Goal: Transaction & Acquisition: Purchase product/service

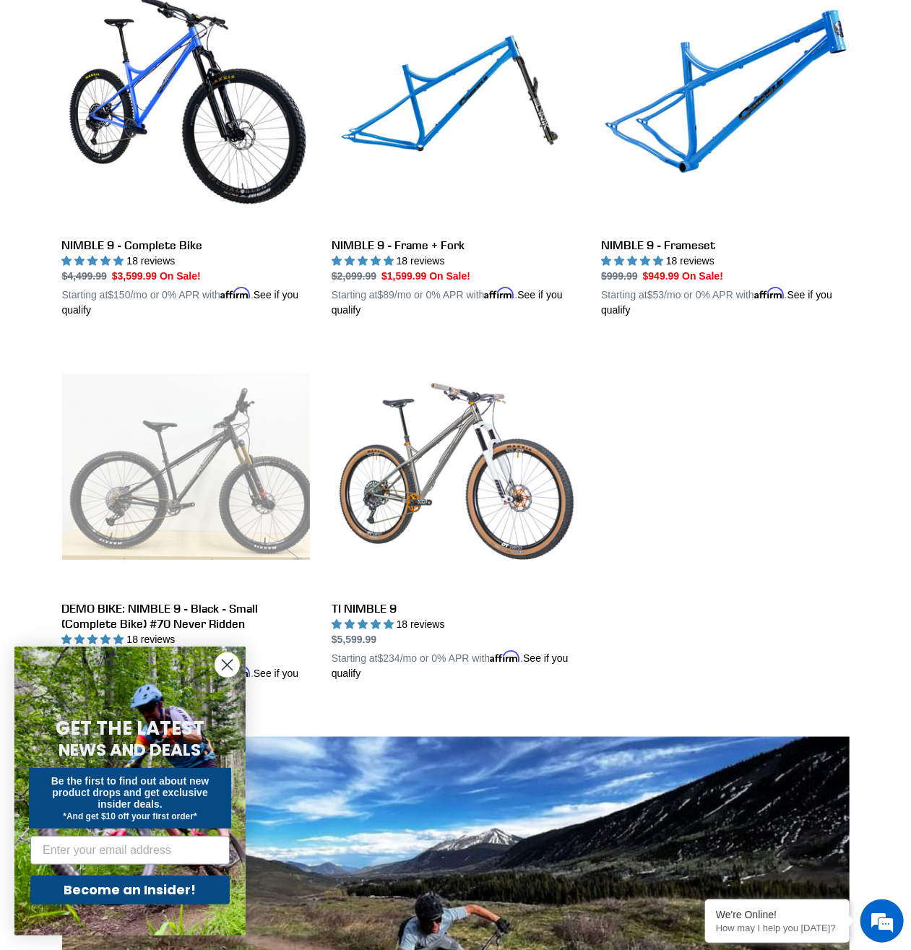
scroll to position [526, 0]
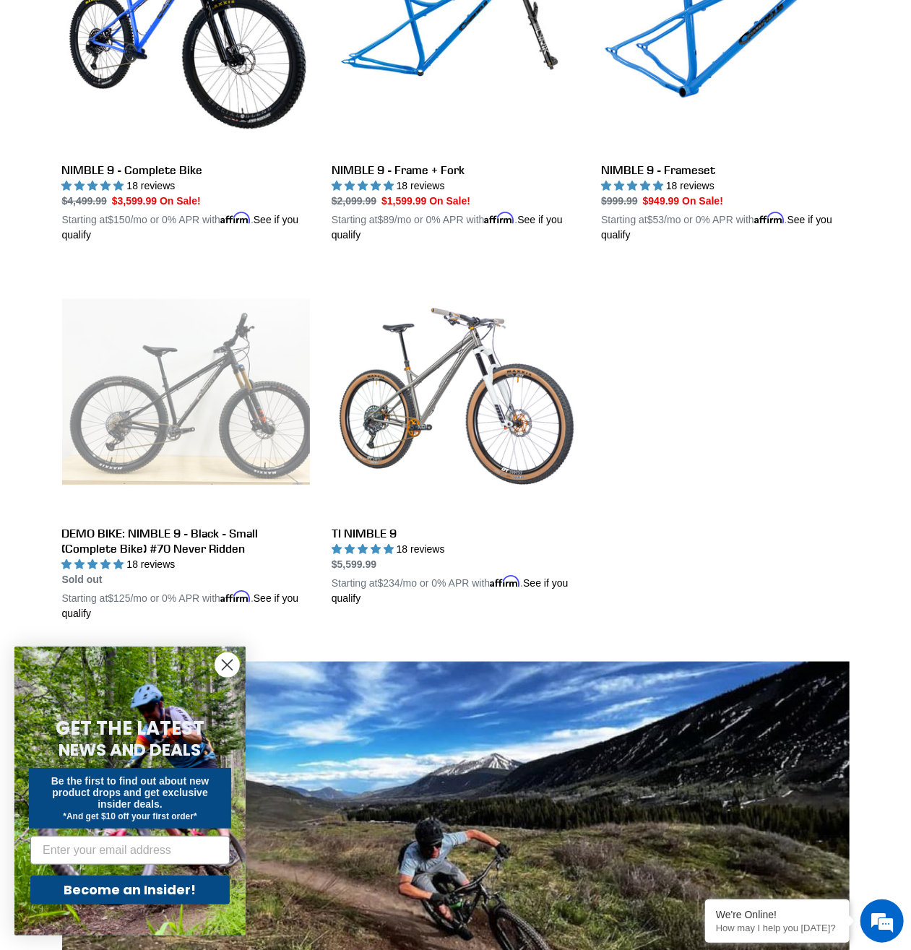
click at [223, 659] on circle "Close dialog" at bounding box center [227, 665] width 24 height 24
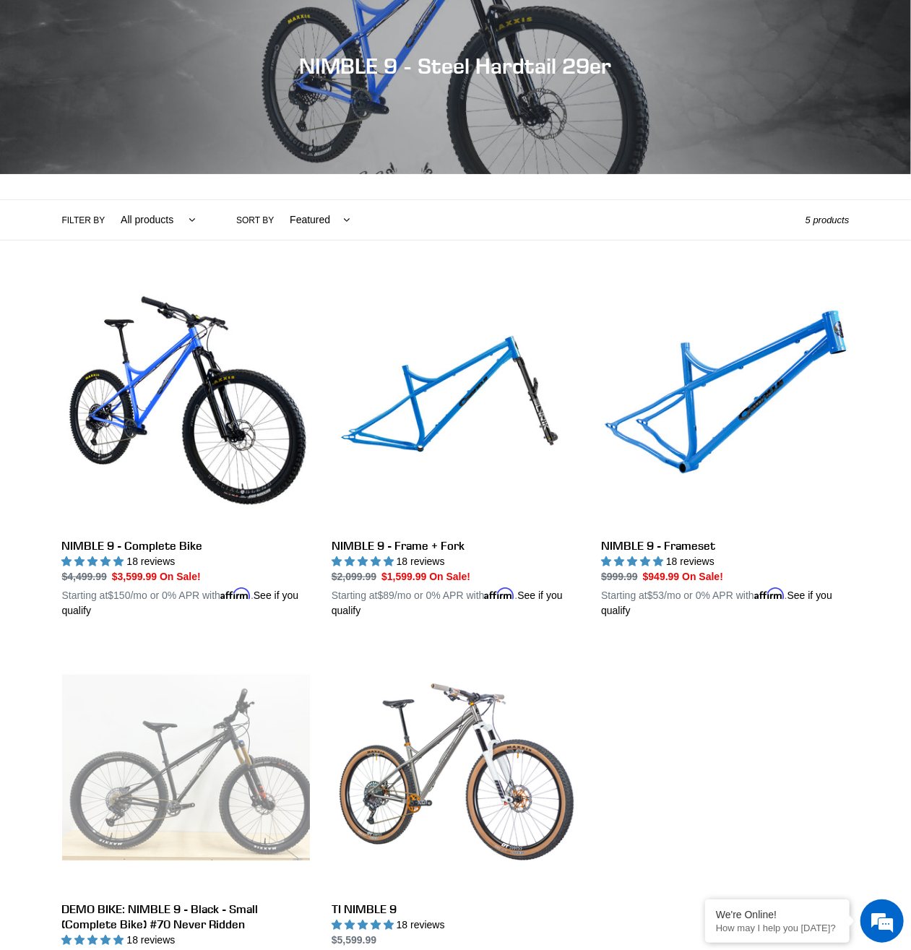
scroll to position [0, 0]
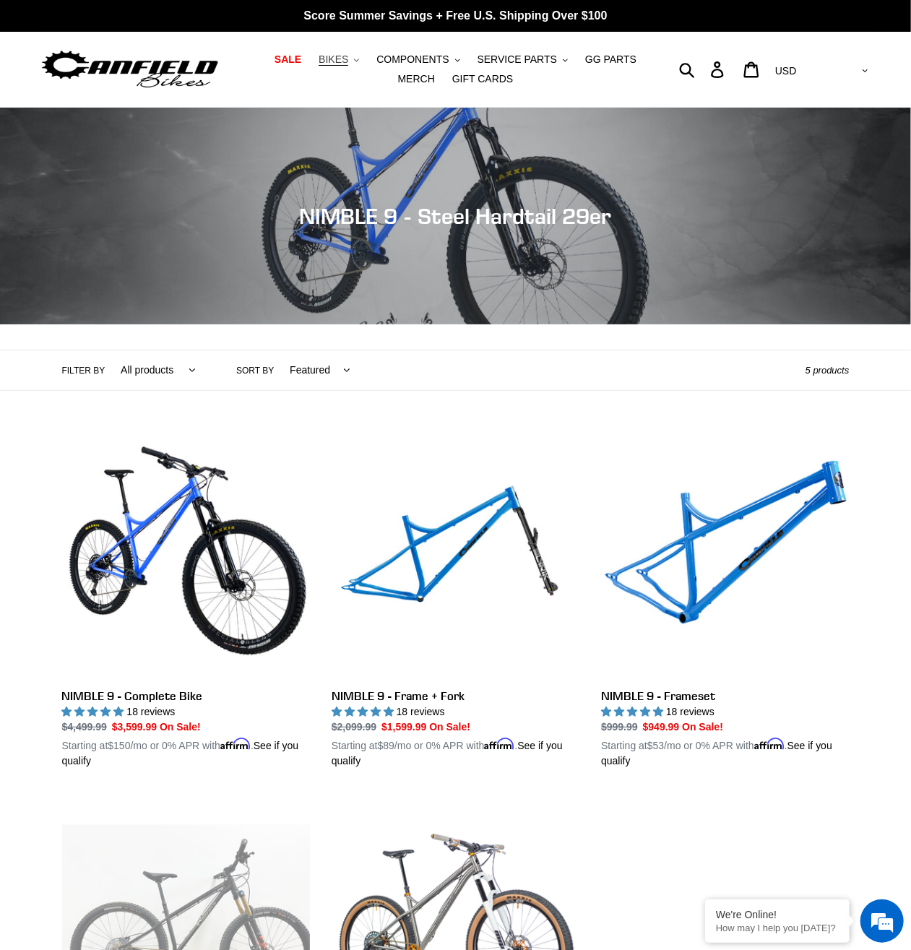
click at [319, 59] on span "BIKES" at bounding box center [334, 59] width 30 height 12
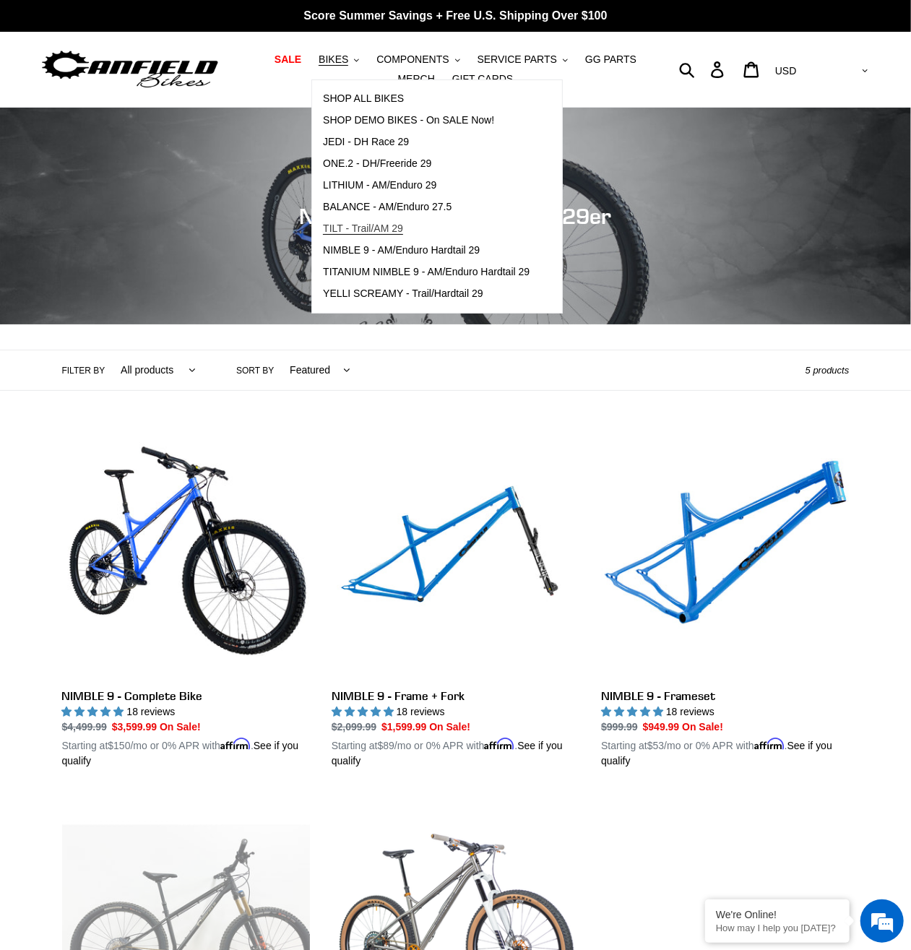
click at [337, 231] on span "TILT - Trail/AM 29" at bounding box center [363, 229] width 80 height 12
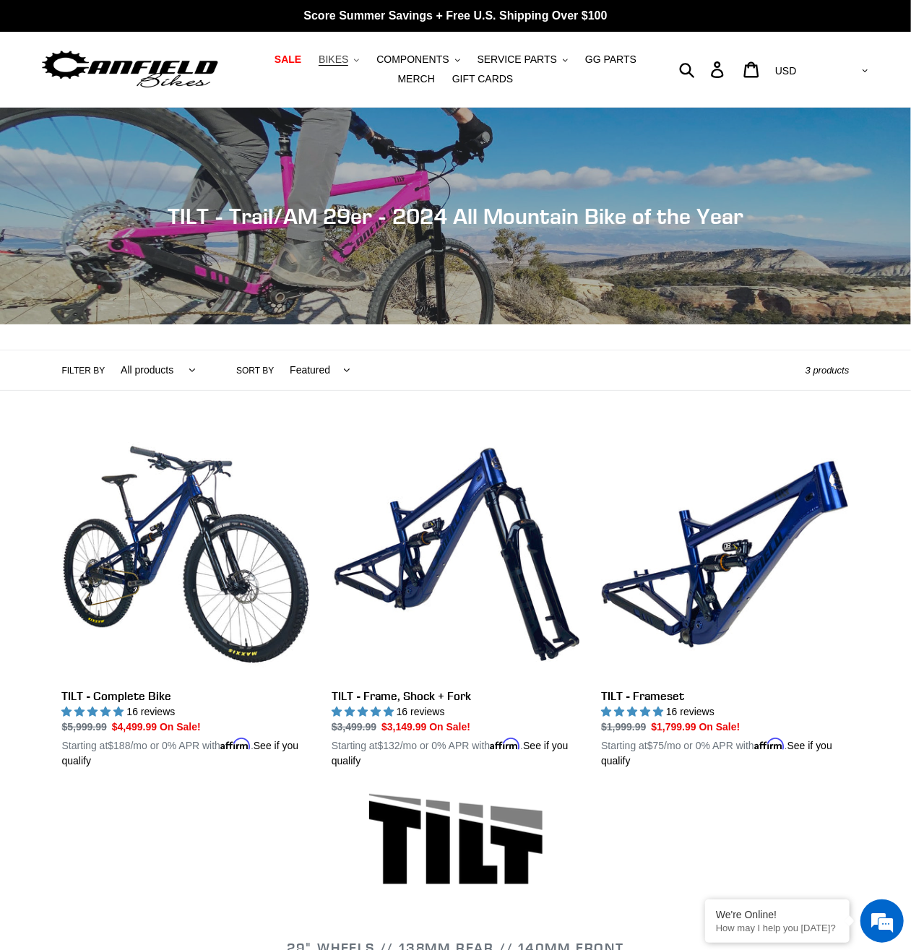
click at [335, 59] on button "BIKES .cls-1{fill:#231f20}" at bounding box center [338, 60] width 55 height 20
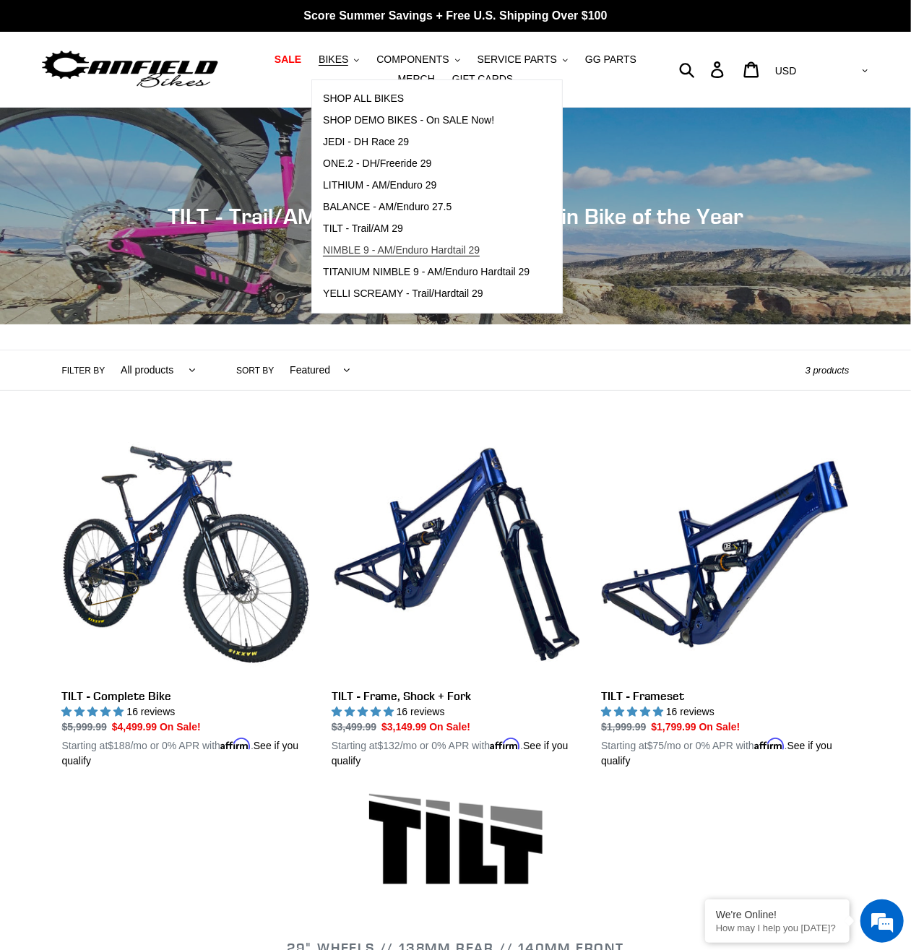
click at [381, 249] on span "NIMBLE 9 - AM/Enduro Hardtail 29" at bounding box center [401, 250] width 157 height 12
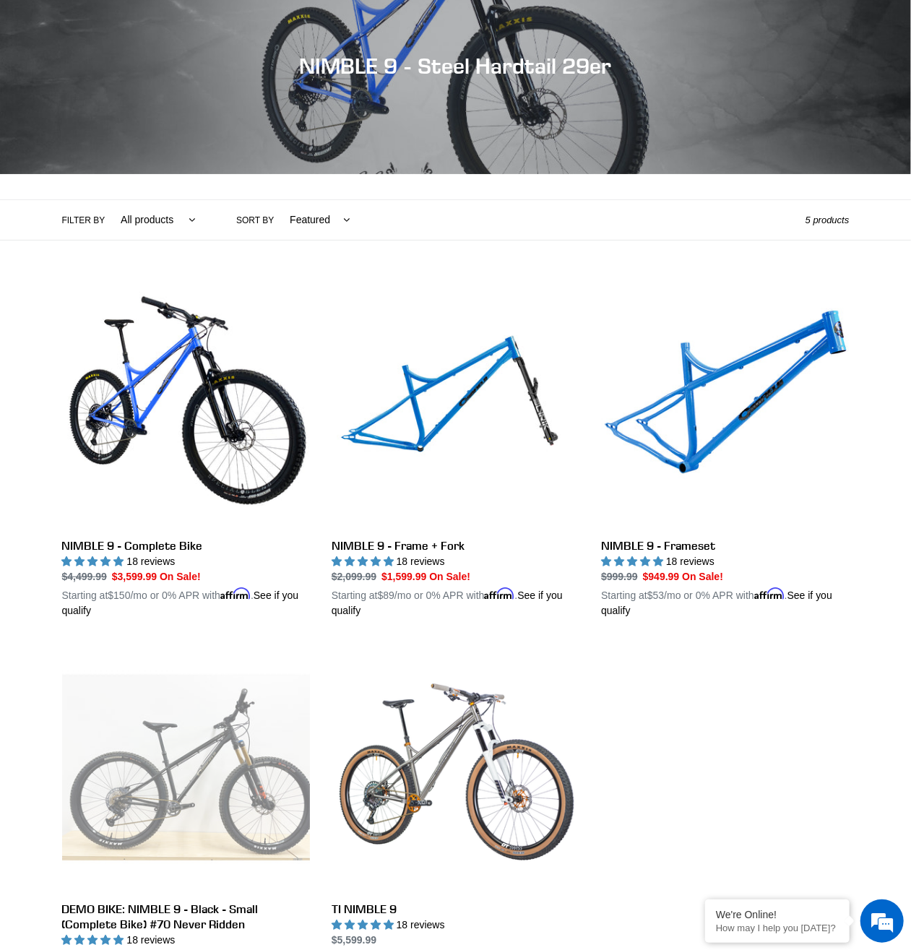
scroll to position [225, 0]
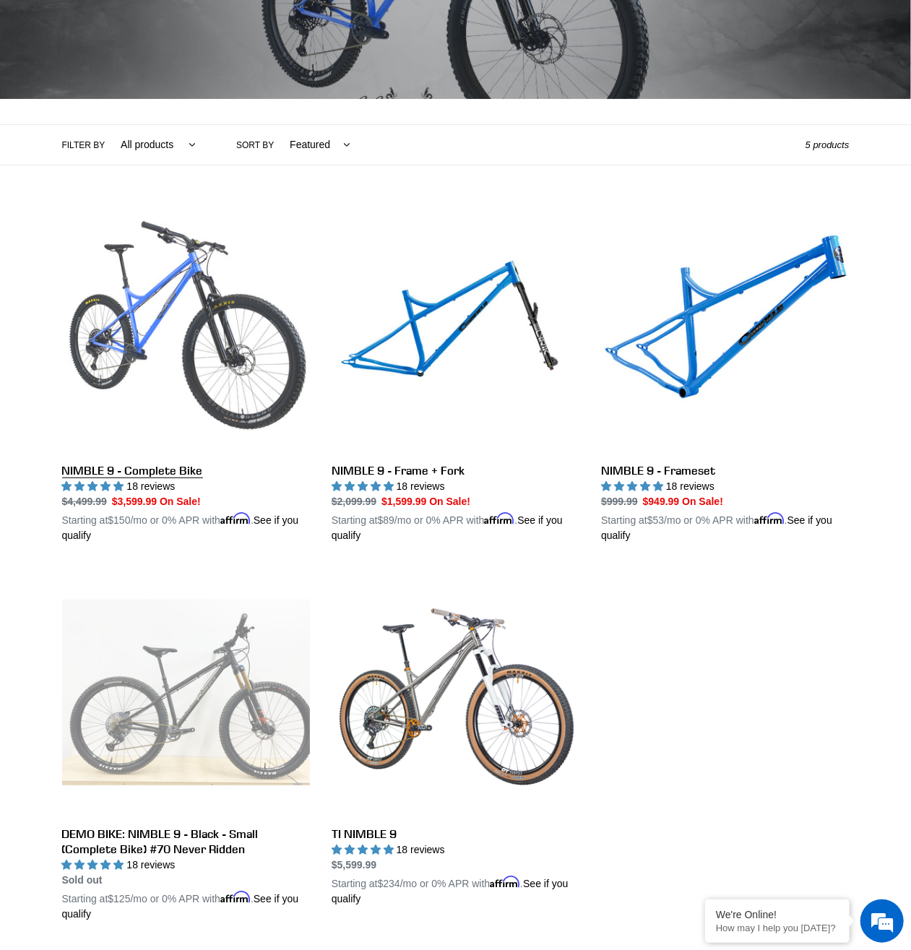
click at [194, 354] on link "NIMBLE 9 - Complete Bike" at bounding box center [186, 374] width 248 height 338
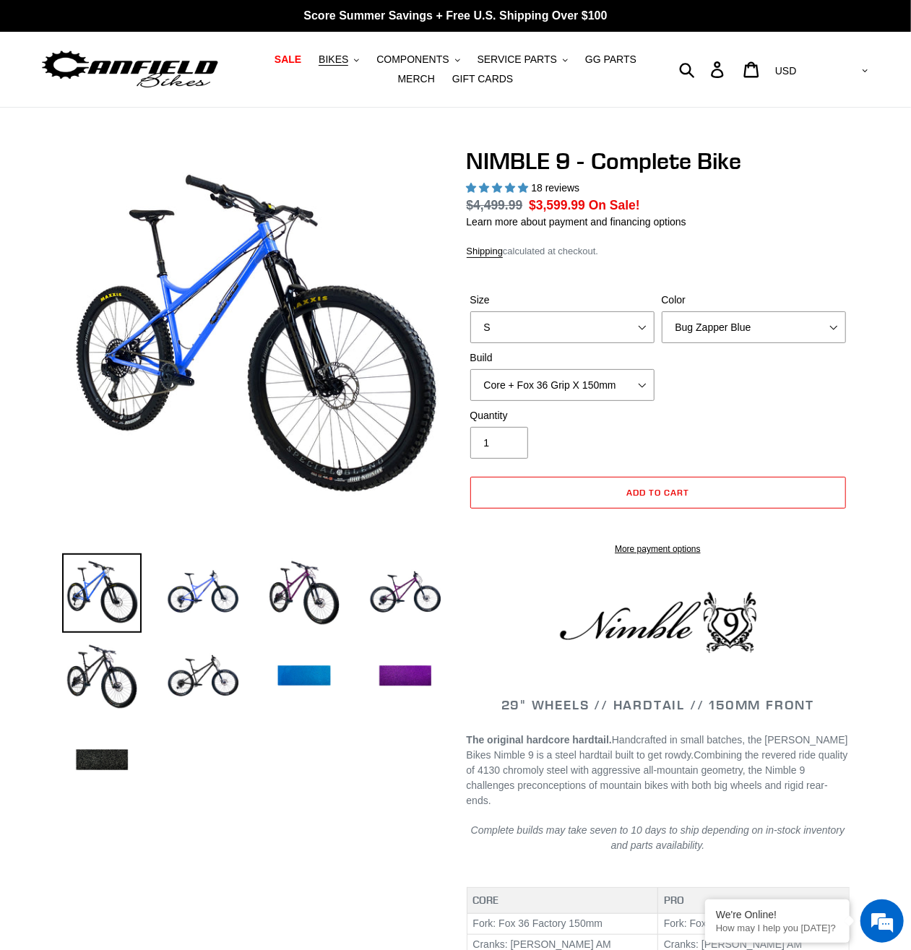
select select "highest-rating"
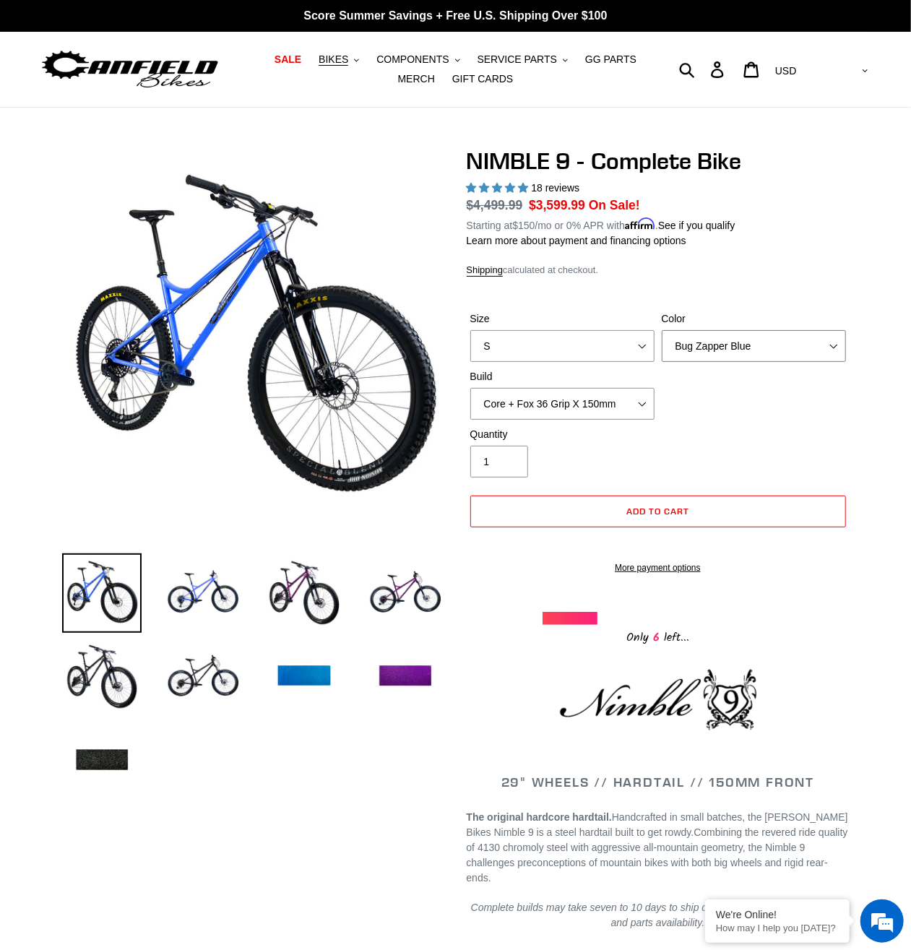
click at [662, 330] on select "Bug Zapper Blue Purple Haze - Sold Out Galaxy Black" at bounding box center [754, 346] width 184 height 32
select select "Galaxy Black"
click option "Galaxy Black" at bounding box center [0, 0] width 0 height 0
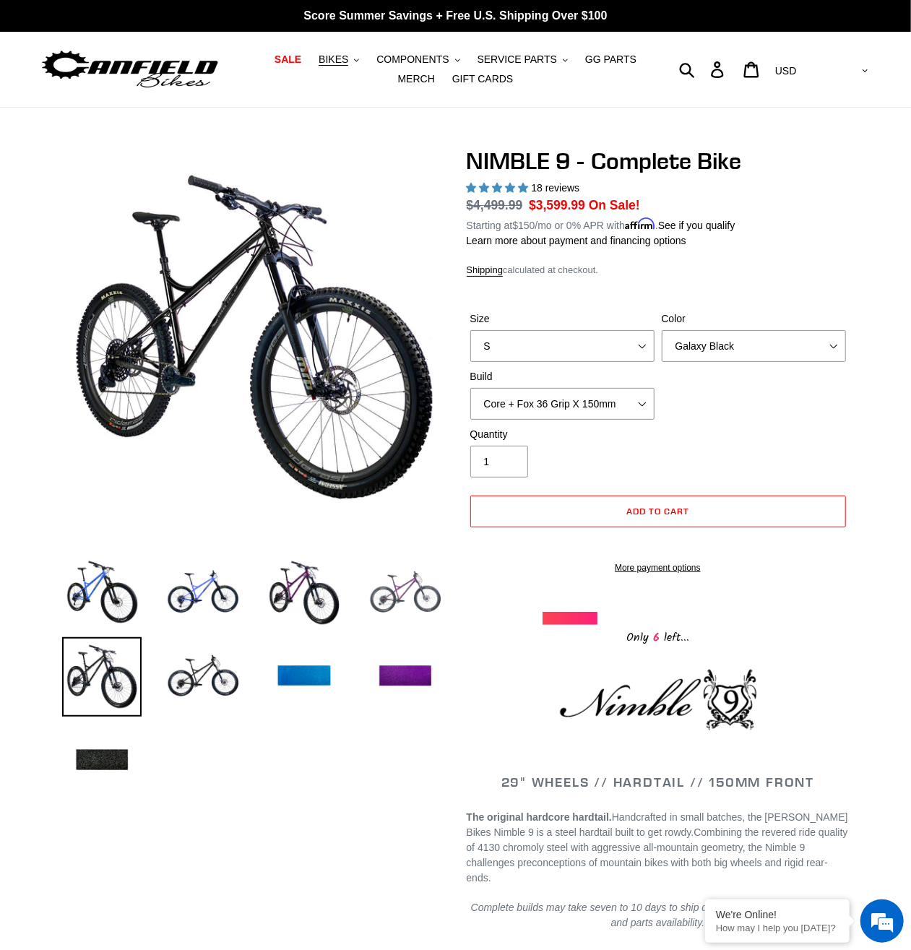
click at [395, 590] on img at bounding box center [405, 593] width 79 height 79
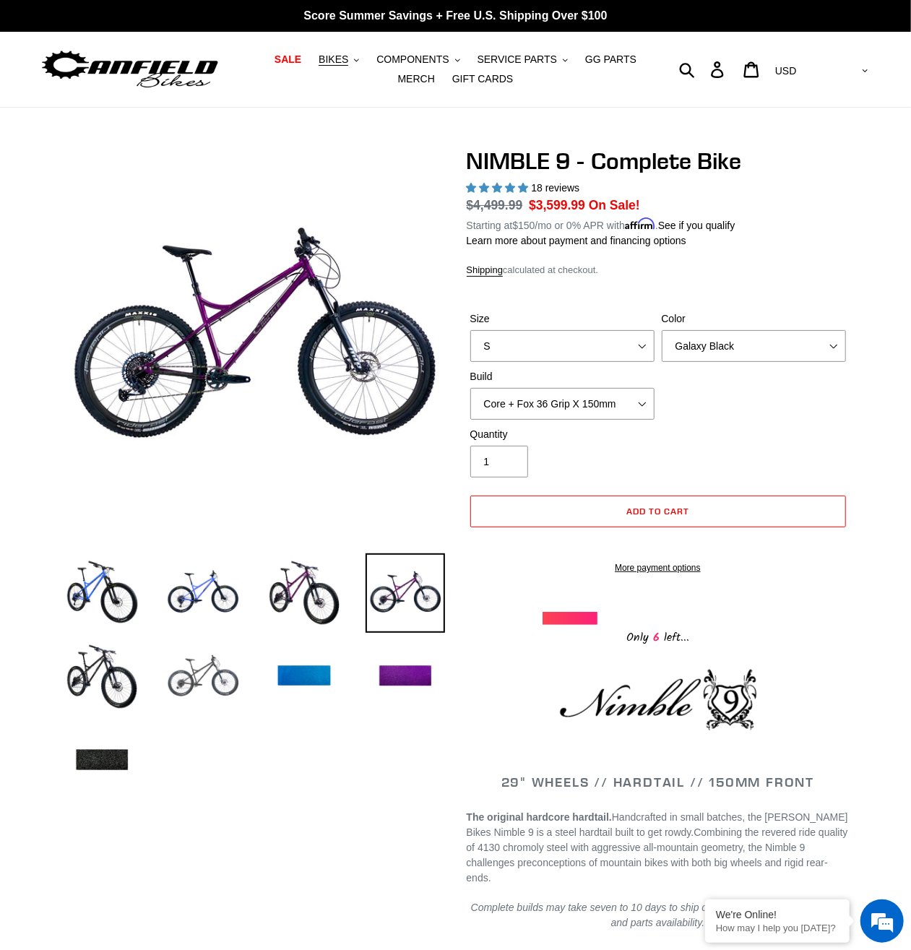
click at [207, 670] on img at bounding box center [202, 676] width 79 height 79
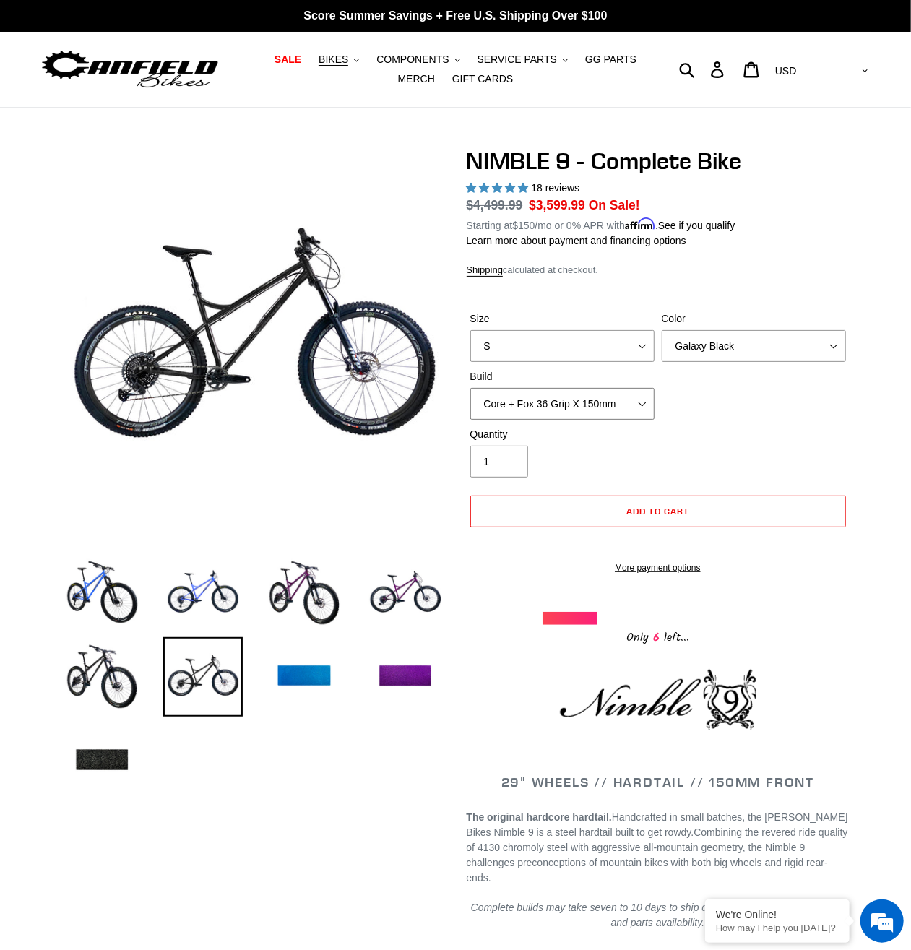
click at [470, 388] on select "Core + Fox 36 Grip X 150mm Pro + Fox 36 Grip X 150mm Core + RockShox Lyrik Ulti…" at bounding box center [562, 404] width 184 height 32
click option "Core + RockShox Lyrik Ultimate 150mm" at bounding box center [0, 0] width 0 height 0
click at [470, 388] on select "Core + Fox 36 Grip X 150mm Pro + Fox 36 Grip X 150mm Core + RockShox Lyrik Ulti…" at bounding box center [562, 404] width 184 height 32
select select "Pro + Fox 36 Grip X 150mm"
click option "Pro + Fox 36 Grip X 150mm" at bounding box center [0, 0] width 0 height 0
